Goal: Transaction & Acquisition: Purchase product/service

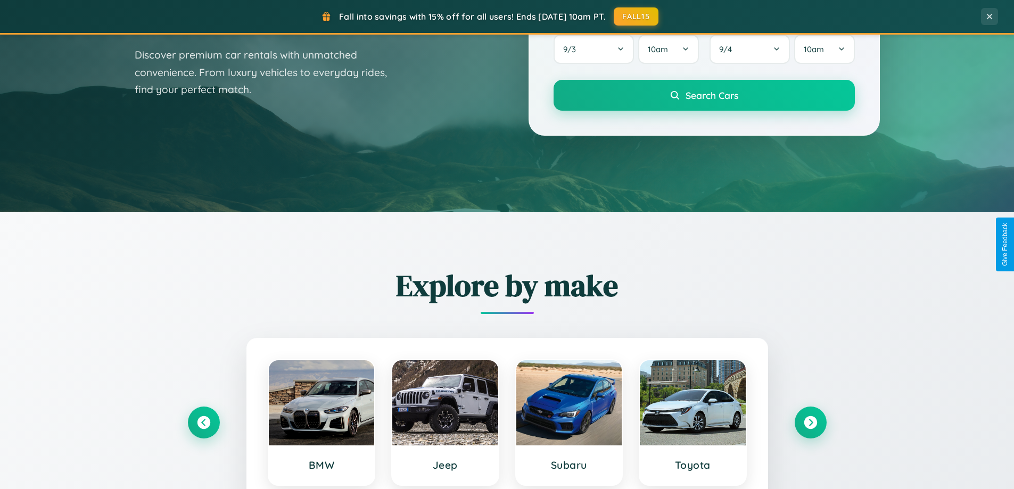
scroll to position [732, 0]
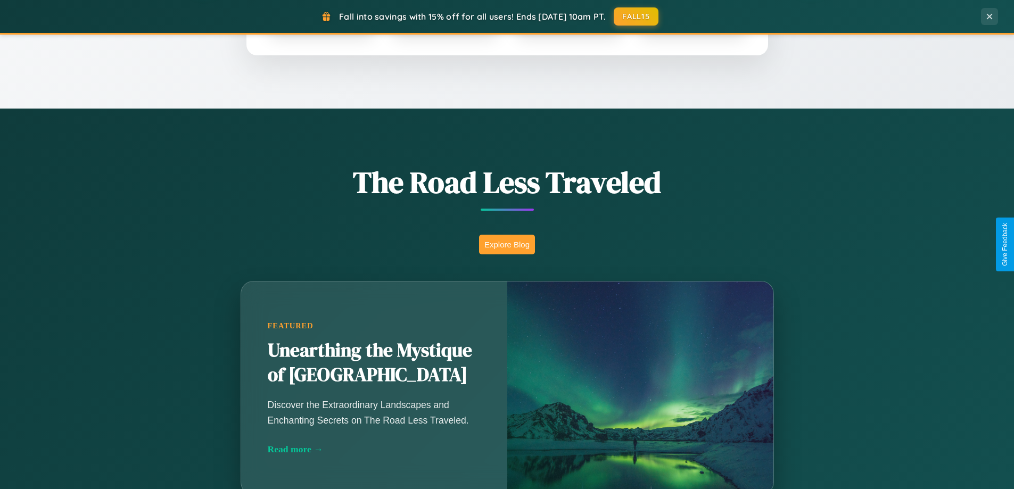
click at [507, 244] on button "Explore Blog" at bounding box center [507, 245] width 56 height 20
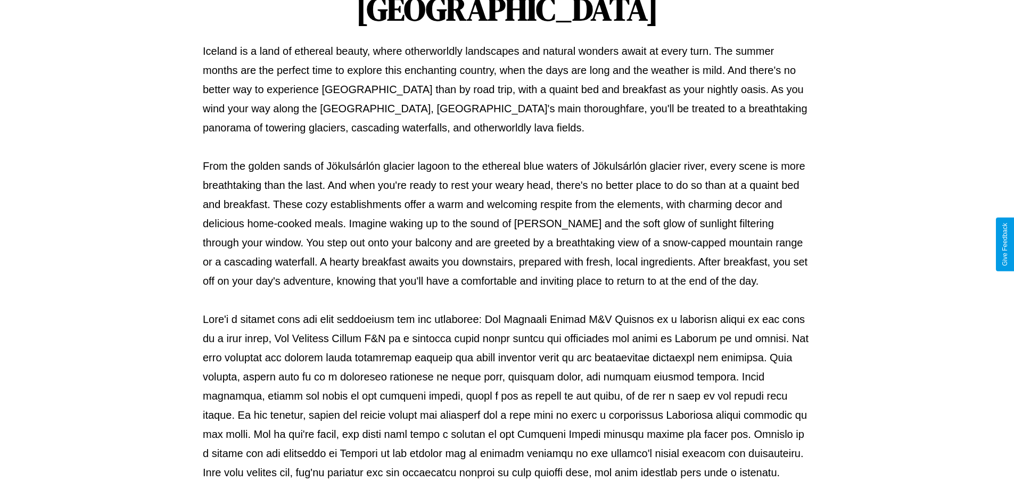
scroll to position [344, 0]
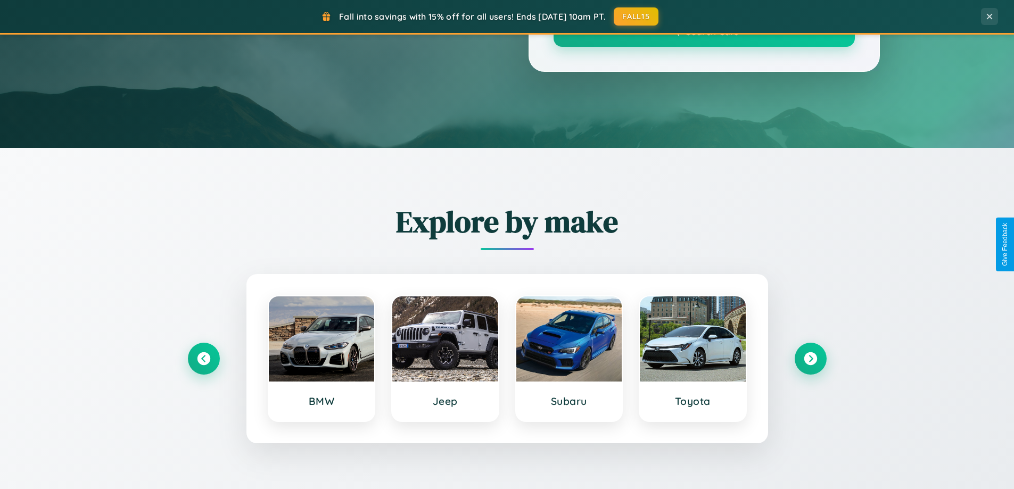
scroll to position [732, 0]
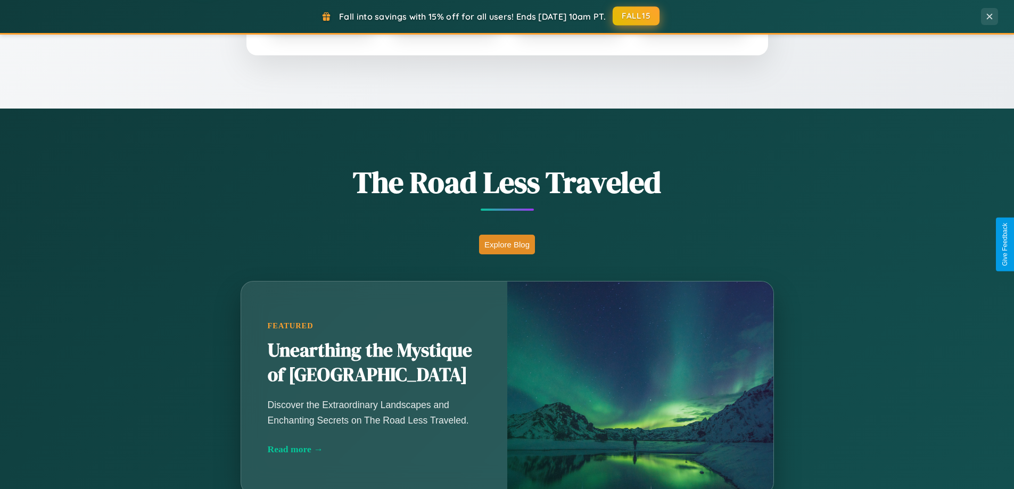
click at [637, 16] on button "FALL15" at bounding box center [636, 15] width 47 height 19
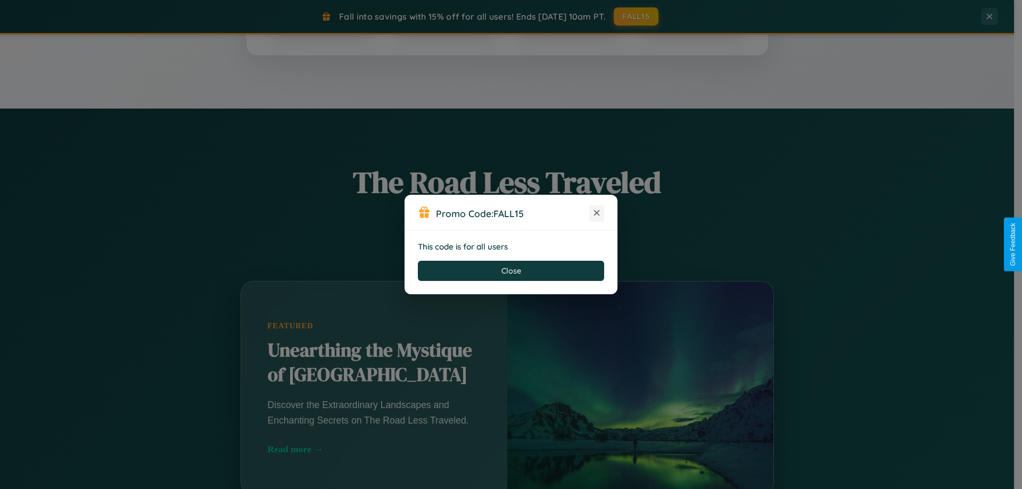
click at [597, 213] on icon at bounding box center [596, 213] width 11 height 11
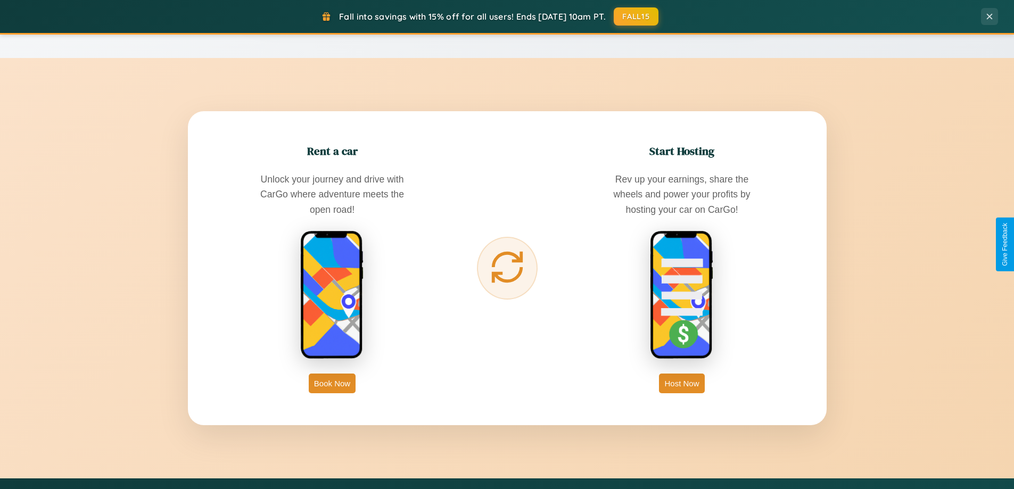
scroll to position [1710, 0]
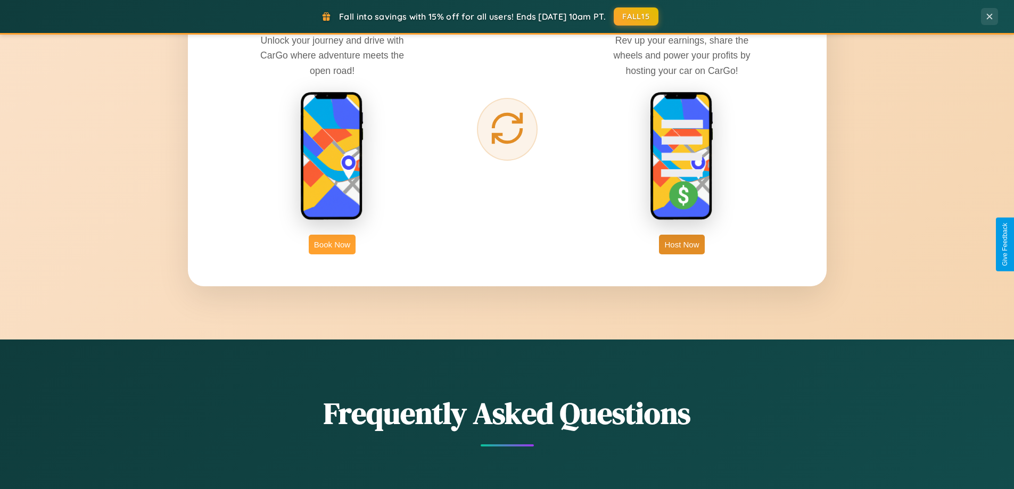
click at [332, 244] on button "Book Now" at bounding box center [332, 245] width 47 height 20
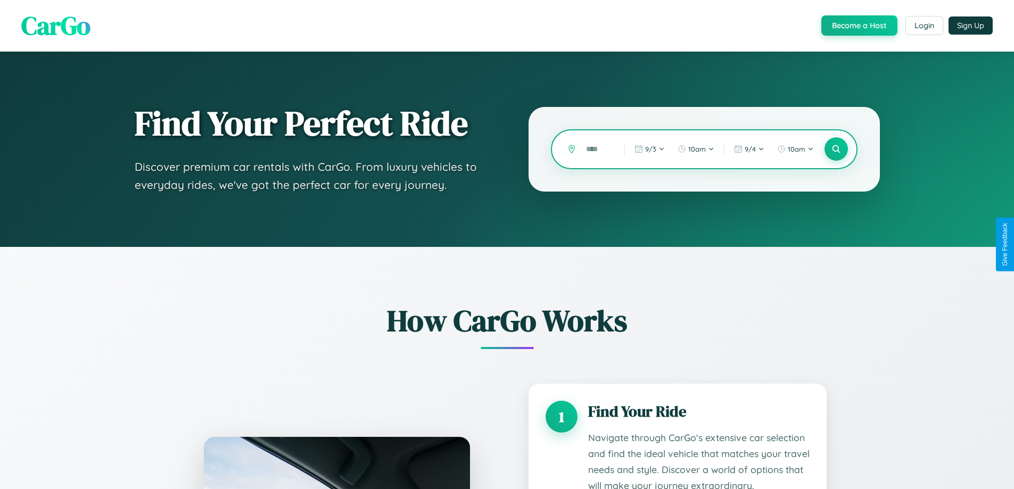
click at [597, 149] on input "text" at bounding box center [597, 149] width 33 height 19
type input "*****"
click at [836, 149] on icon at bounding box center [836, 149] width 10 height 10
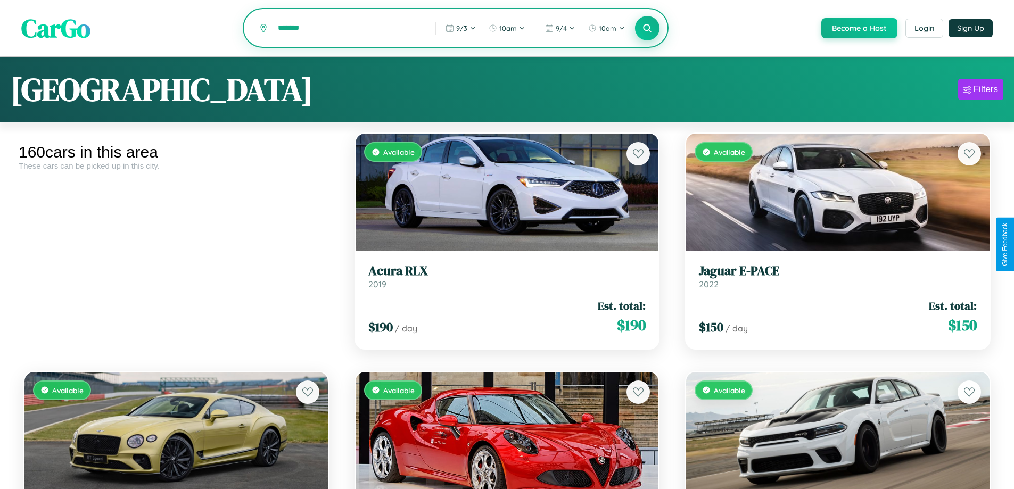
type input "*******"
click at [647, 29] on icon at bounding box center [647, 28] width 10 height 10
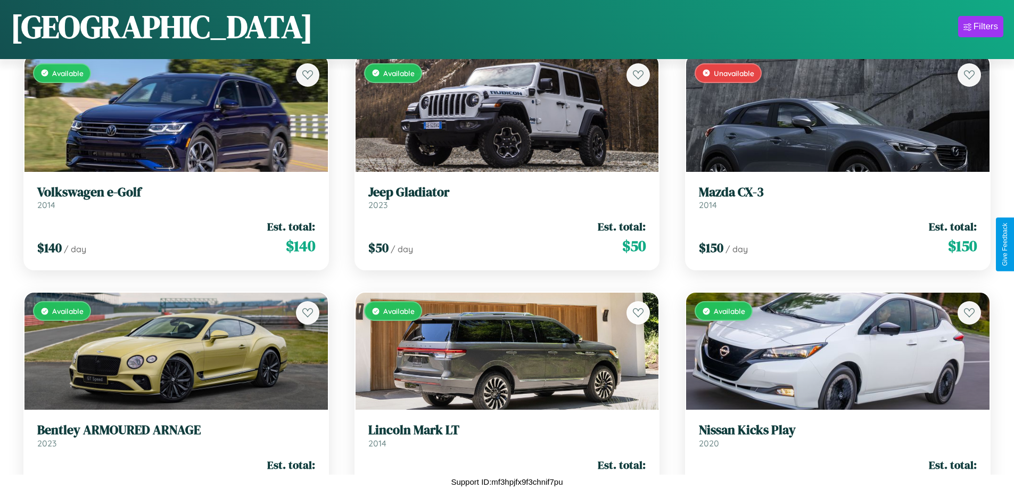
scroll to position [8252, 0]
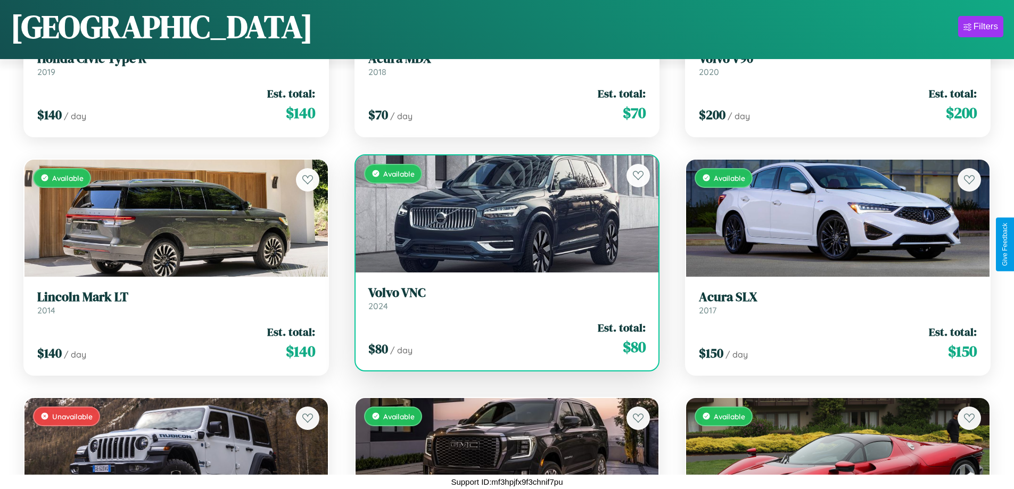
click at [502, 298] on h3 "Volvo VNC" at bounding box center [507, 292] width 278 height 15
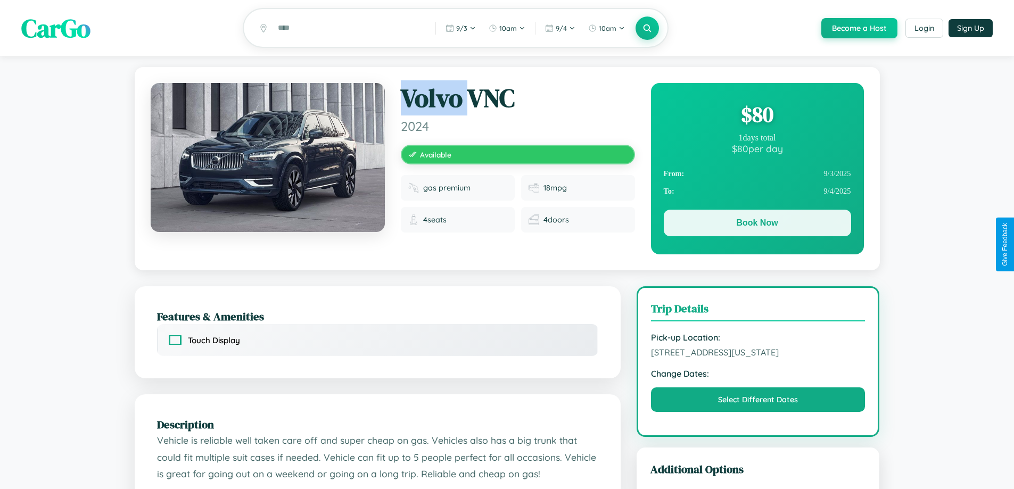
click at [757, 225] on button "Book Now" at bounding box center [757, 223] width 187 height 27
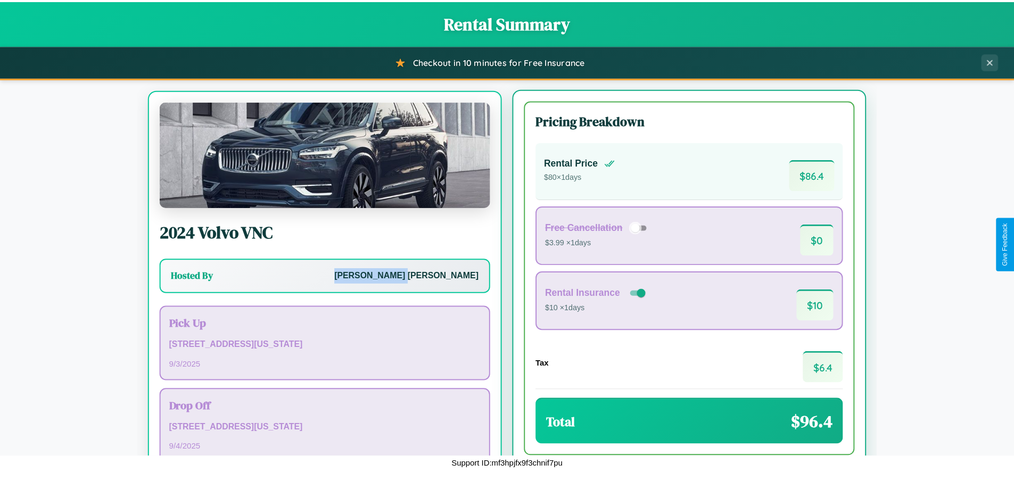
scroll to position [49, 0]
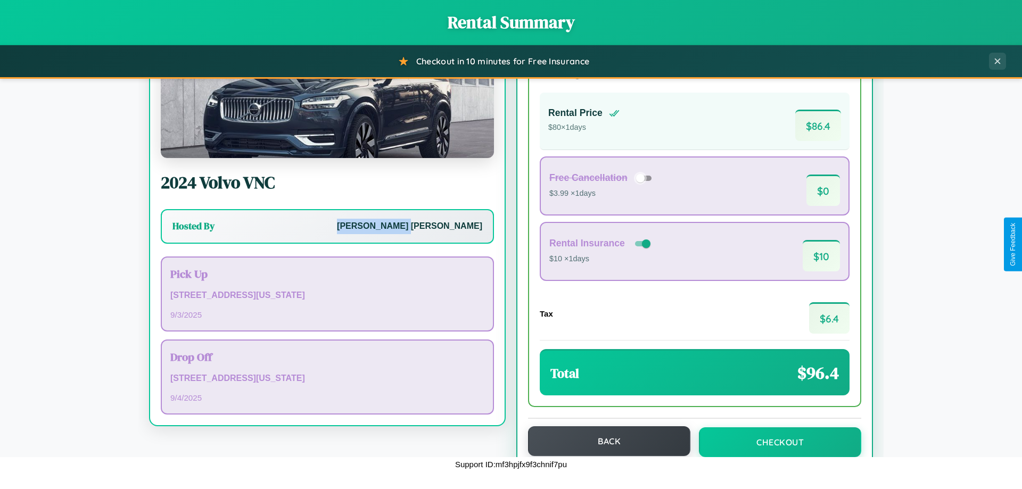
click at [604, 441] on button "Back" at bounding box center [609, 441] width 162 height 30
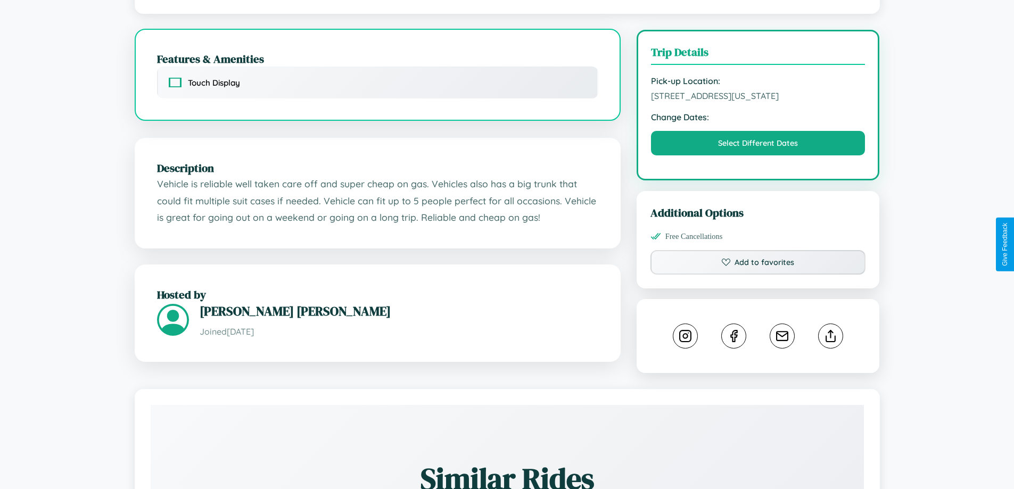
scroll to position [350, 0]
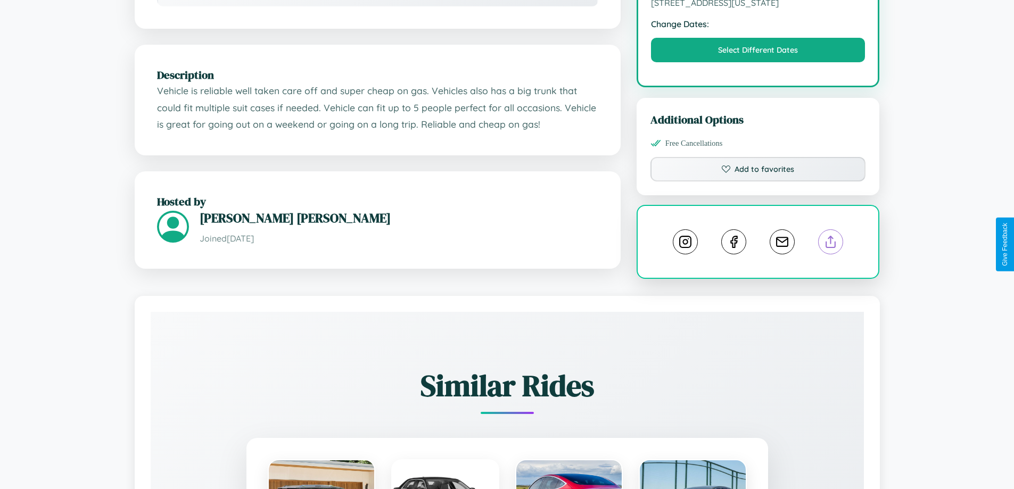
click at [831, 244] on line at bounding box center [831, 239] width 0 height 7
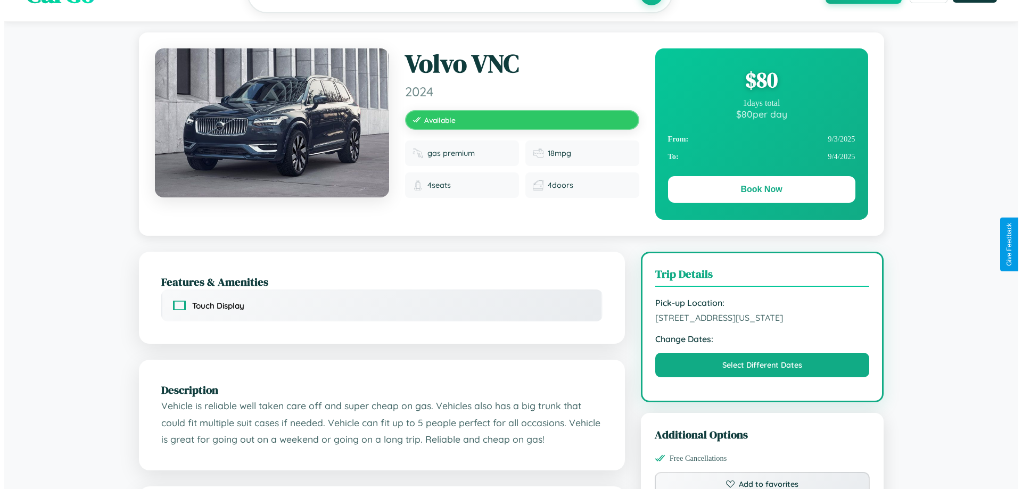
scroll to position [0, 0]
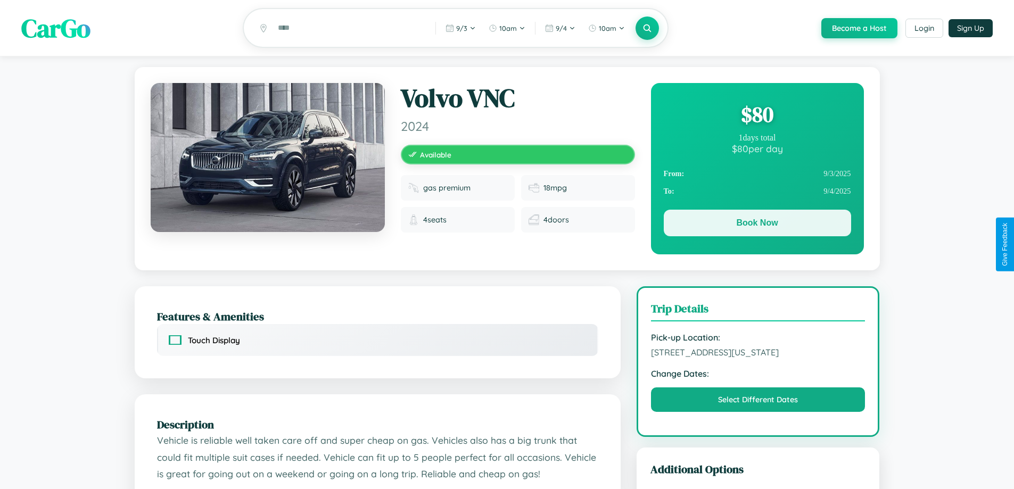
click at [757, 225] on button "Book Now" at bounding box center [757, 223] width 187 height 27
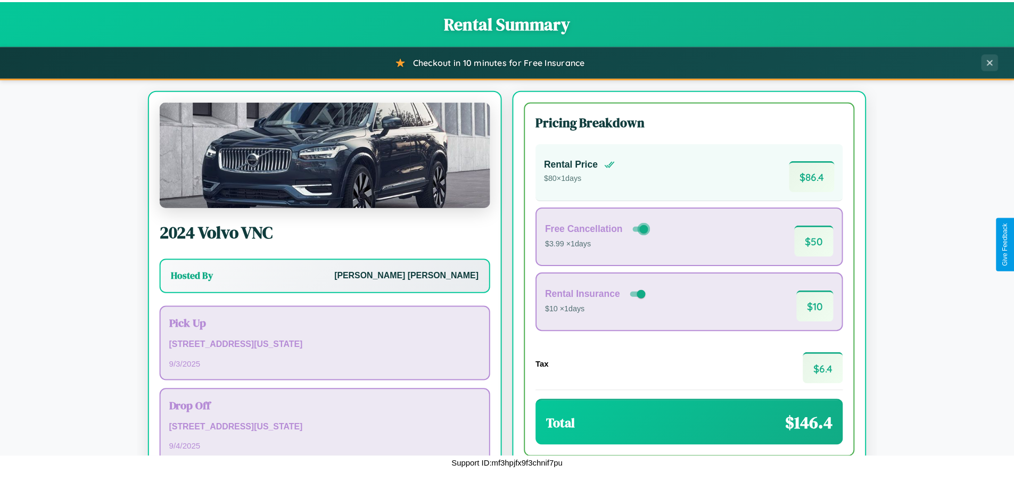
scroll to position [73, 0]
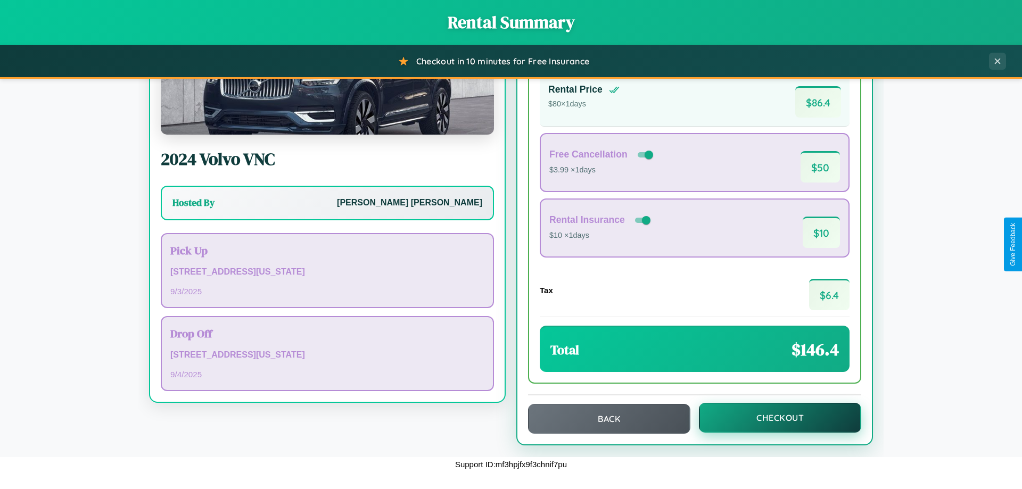
click at [773, 418] on button "Checkout" at bounding box center [780, 418] width 162 height 30
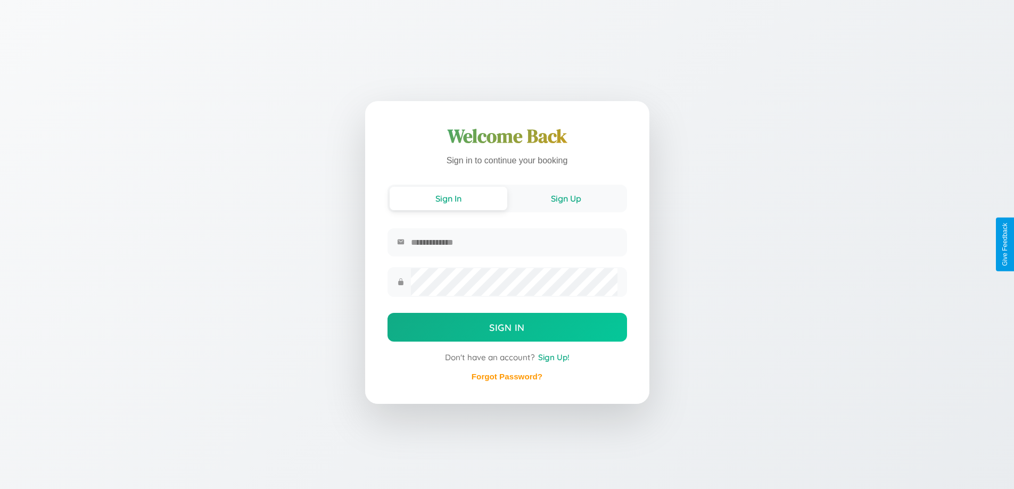
click at [566, 197] on button "Sign Up" at bounding box center [566, 198] width 118 height 23
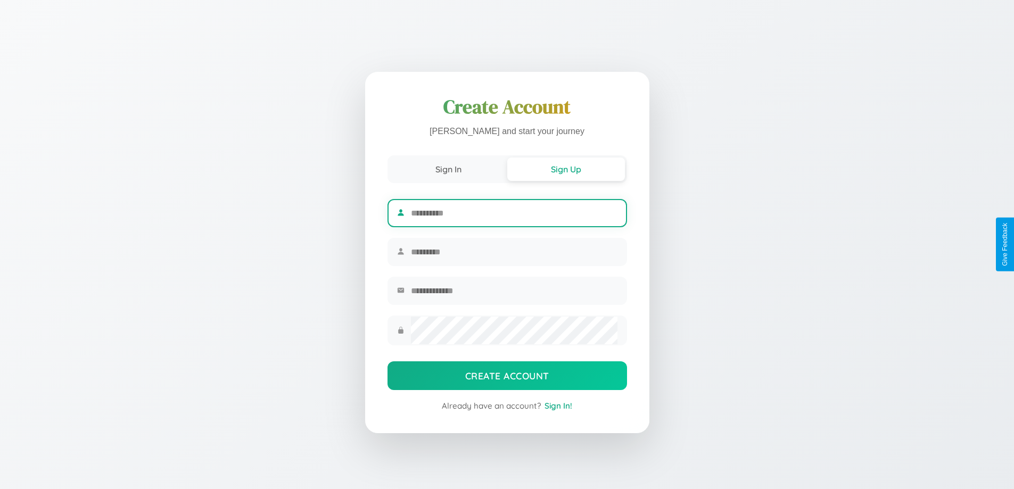
click at [514, 211] on input "text" at bounding box center [514, 213] width 206 height 26
type input "*******"
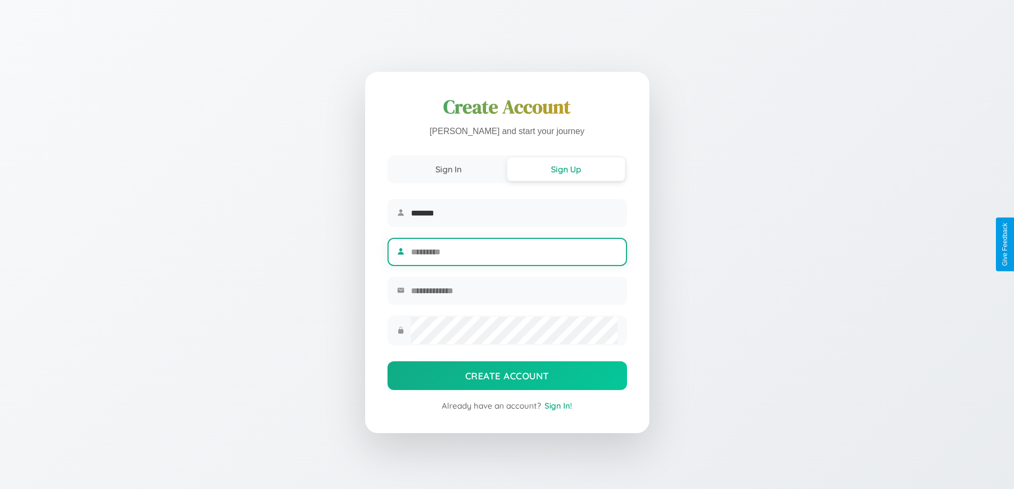
click at [514, 252] on input "text" at bounding box center [514, 252] width 206 height 26
type input "*****"
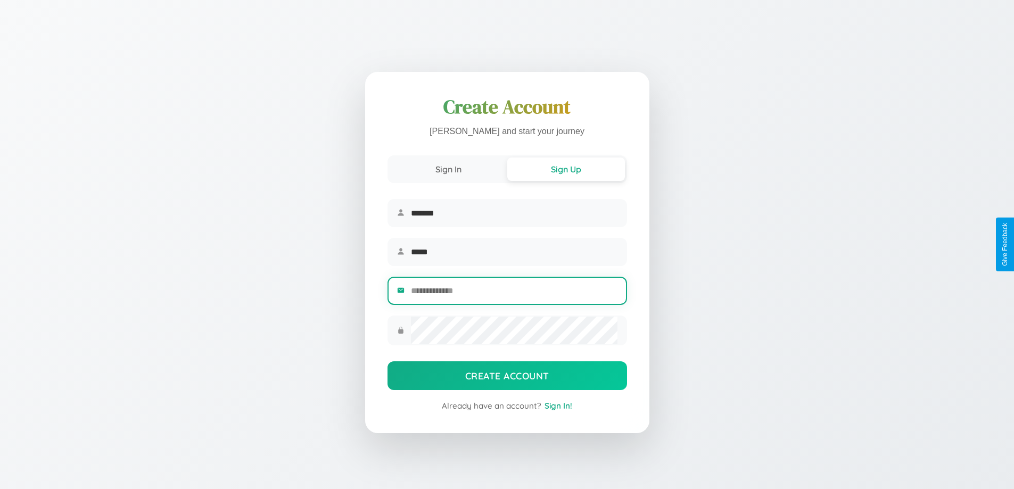
click at [514, 292] on input "email" at bounding box center [514, 291] width 206 height 26
type input "**********"
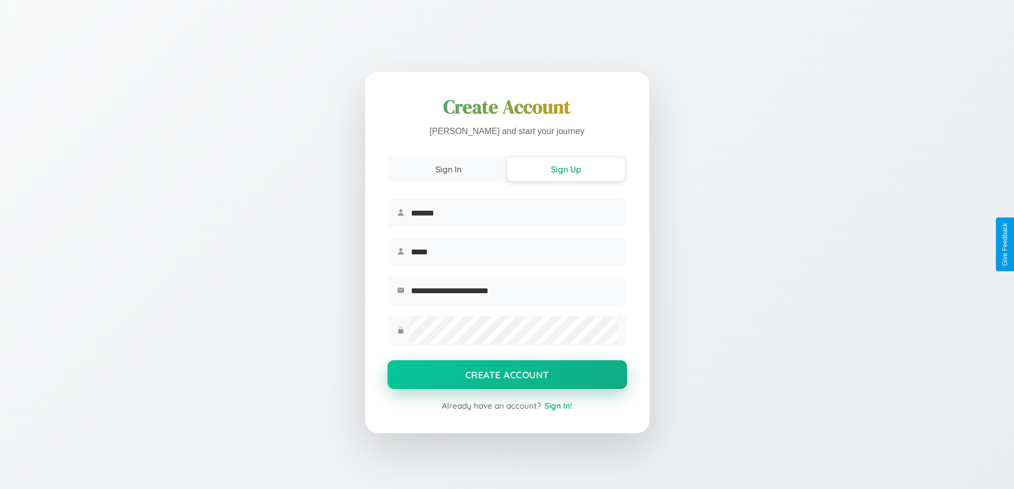
click at [507, 378] on button "Create Account" at bounding box center [506, 374] width 239 height 29
